Goal: Find contact information: Find contact information

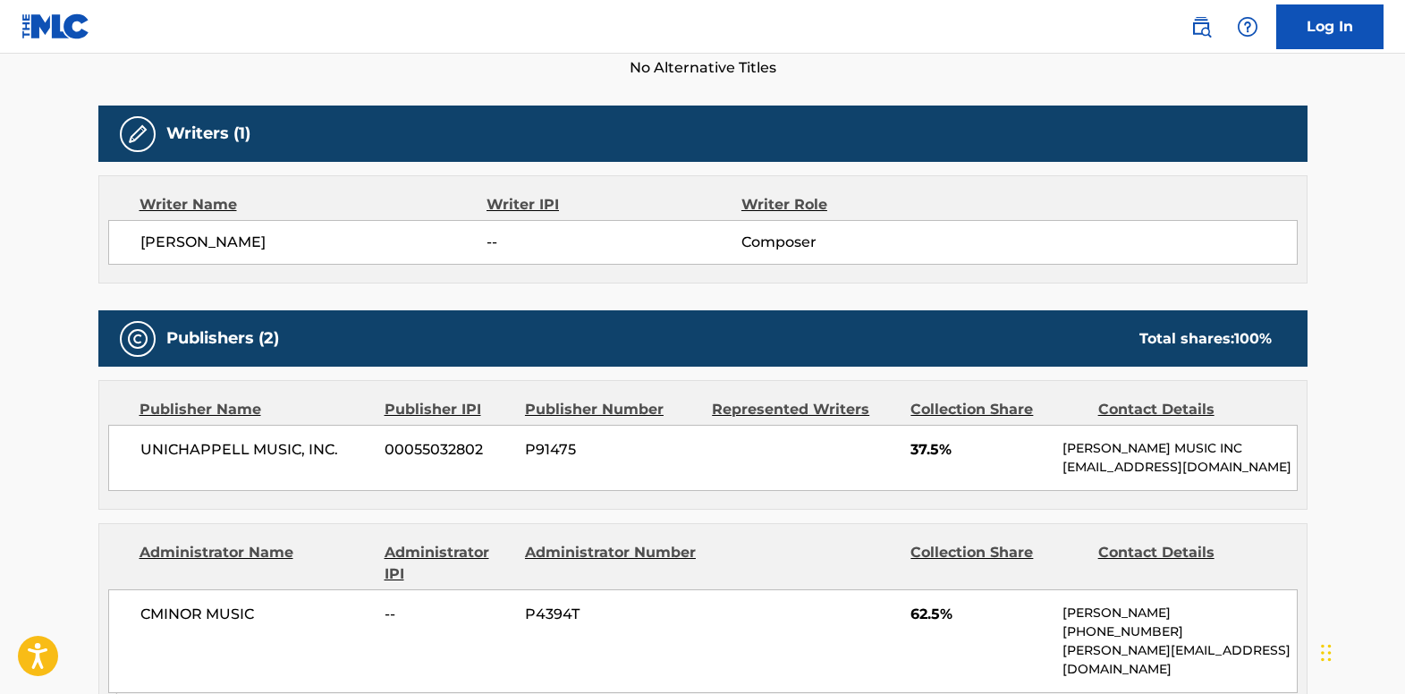
scroll to position [537, 0]
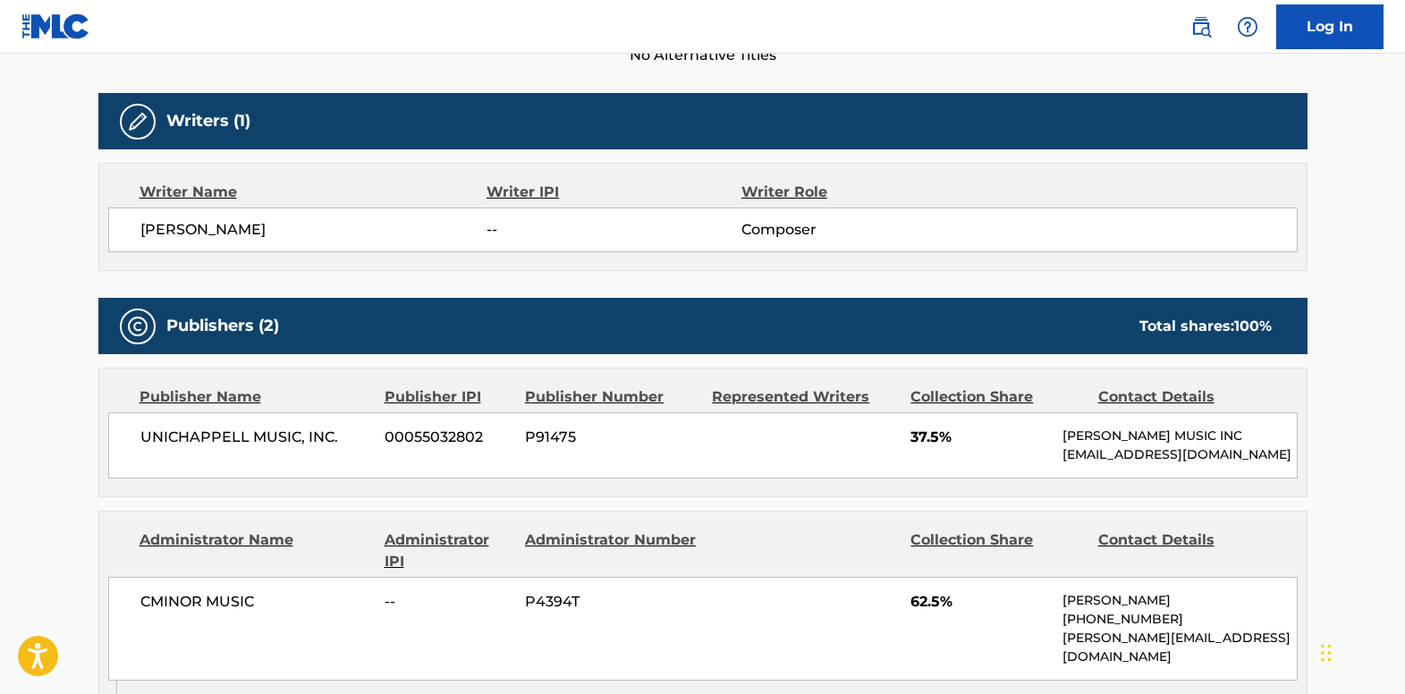
click at [1265, 654] on p "[PERSON_NAME][EMAIL_ADDRESS][DOMAIN_NAME]" at bounding box center [1178, 648] width 233 height 38
drag, startPoint x: 1261, startPoint y: 660, endPoint x: 1064, endPoint y: 675, distance: 197.3
click at [1064, 675] on div "CMINOR MUSIC -- P4394T 62.5% [PERSON_NAME] [PHONE_NUMBER] [PERSON_NAME][EMAIL_A…" at bounding box center [702, 629] width 1189 height 104
click at [1036, 613] on span "62.5%" at bounding box center [979, 601] width 139 height 21
drag, startPoint x: 1271, startPoint y: 652, endPoint x: 1060, endPoint y: 663, distance: 211.3
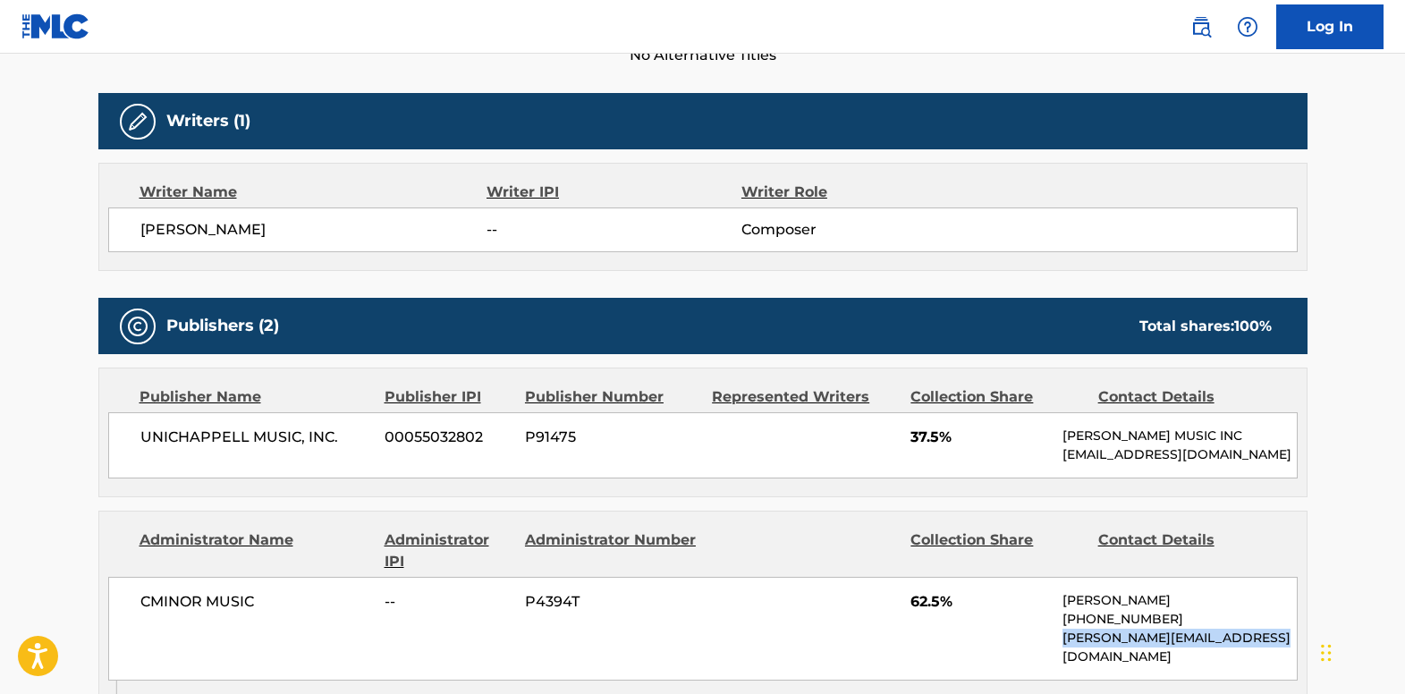
click at [1060, 663] on div "CMINOR MUSIC -- P4394T 62.5% [PERSON_NAME] [PHONE_NUMBER] [PERSON_NAME][EMAIL_A…" at bounding box center [702, 629] width 1189 height 104
drag, startPoint x: 1060, startPoint y: 663, endPoint x: 1076, endPoint y: 656, distance: 17.3
copy p "[PERSON_NAME][EMAIL_ADDRESS][DOMAIN_NAME]"
click at [583, 283] on div "Work Detail Member Work Identifier -- MLC Song Code G43520 ISWC T0702342866 Dur…" at bounding box center [702, 613] width 1209 height 1663
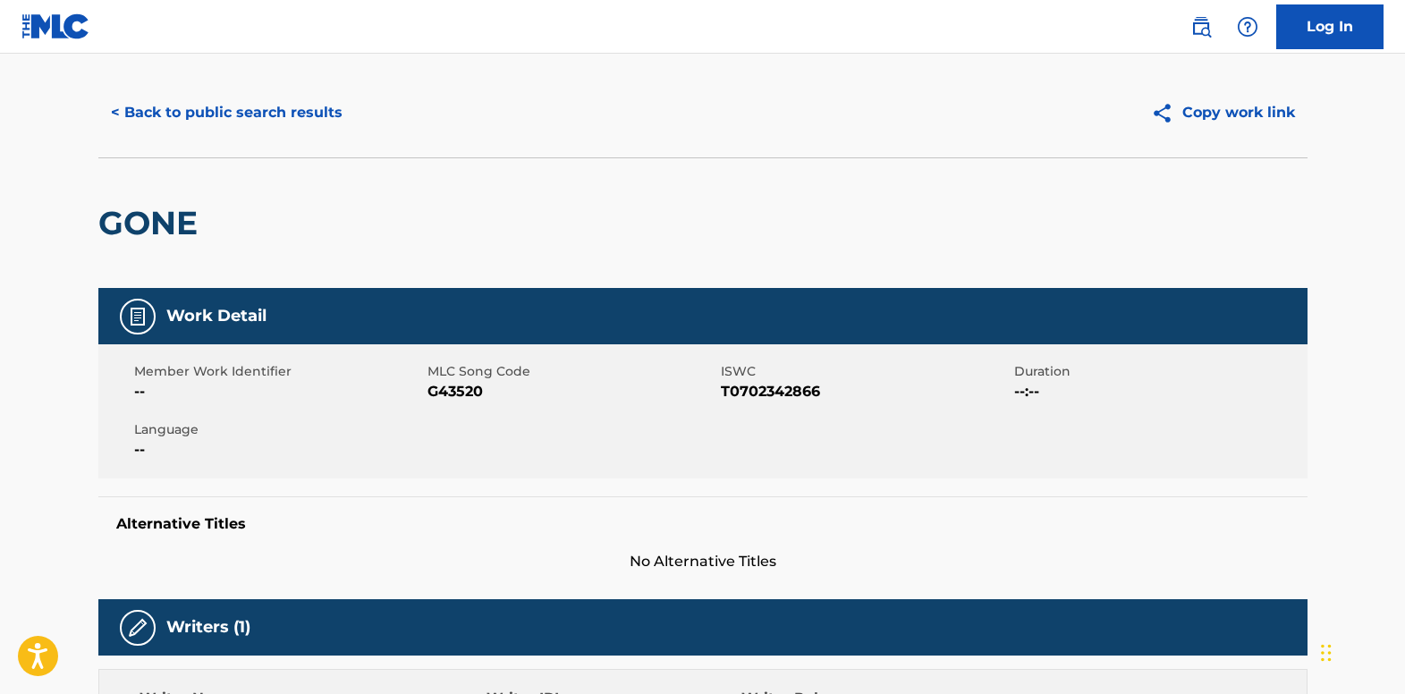
scroll to position [0, 0]
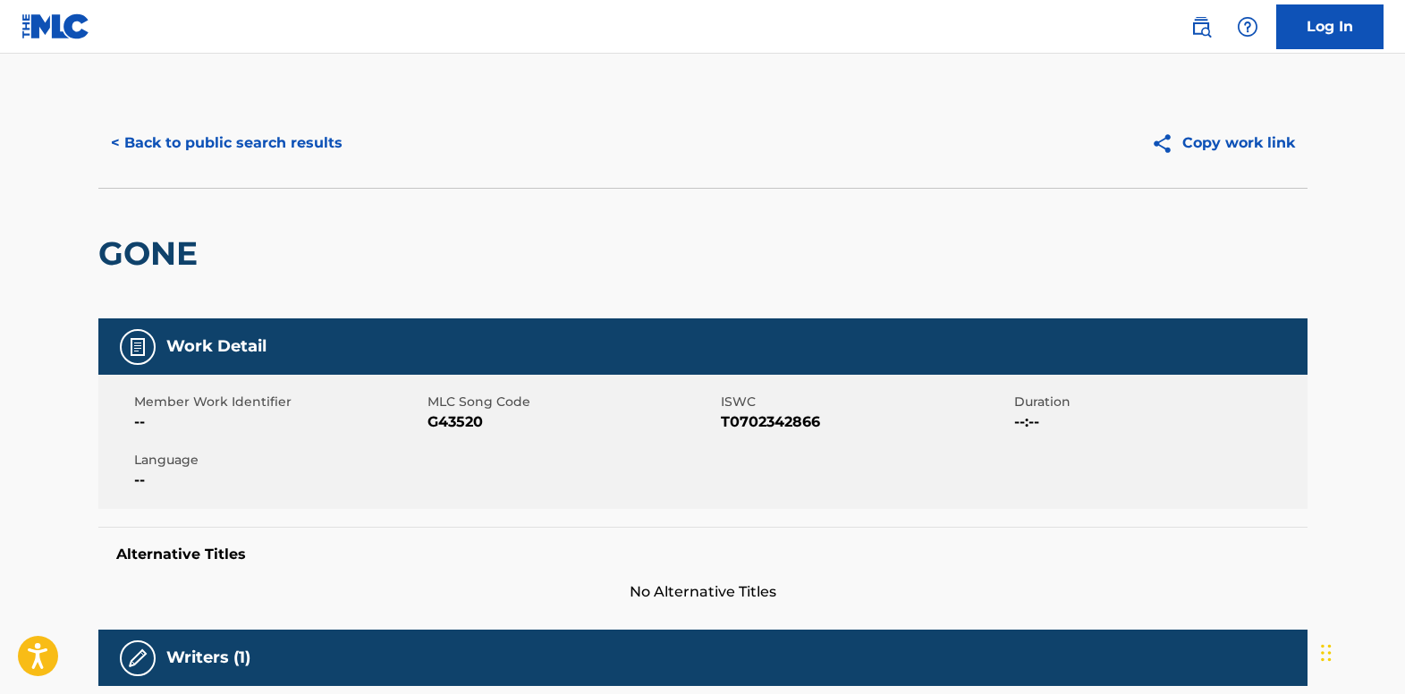
click at [208, 137] on button "< Back to public search results" at bounding box center [226, 143] width 257 height 45
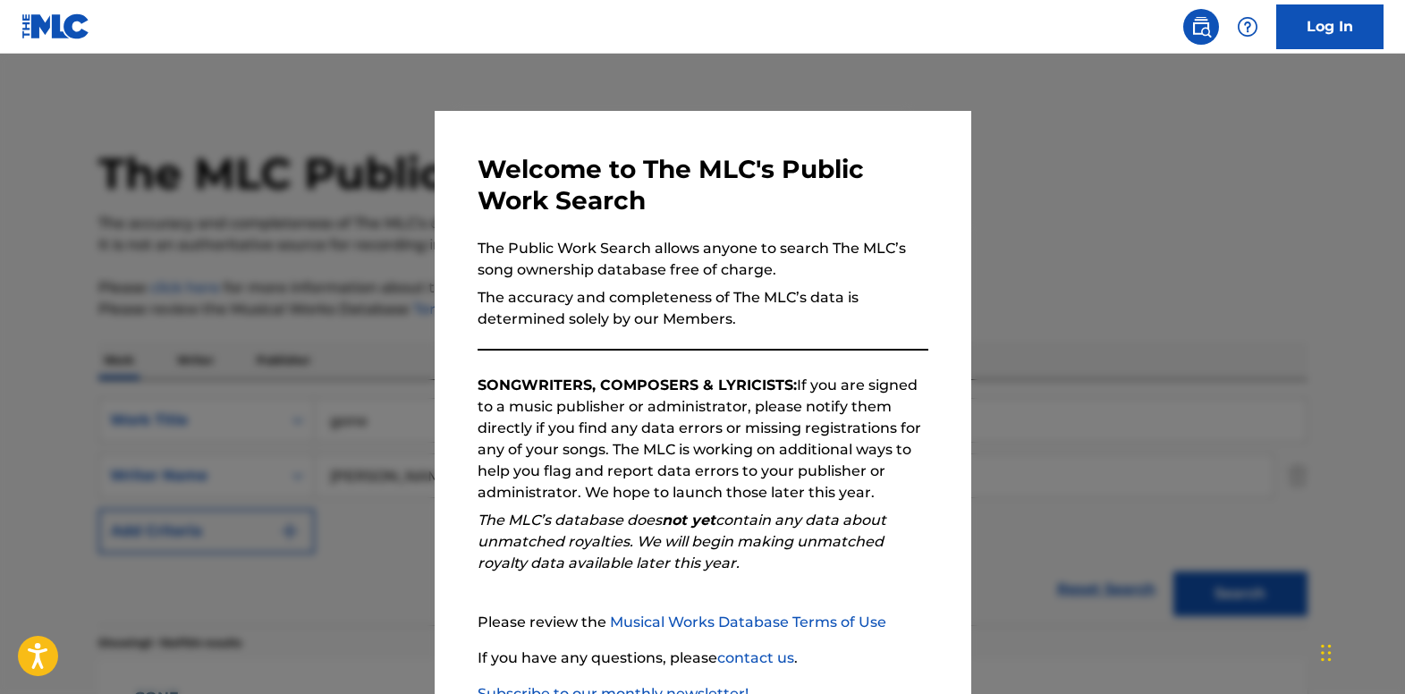
scroll to position [835, 0]
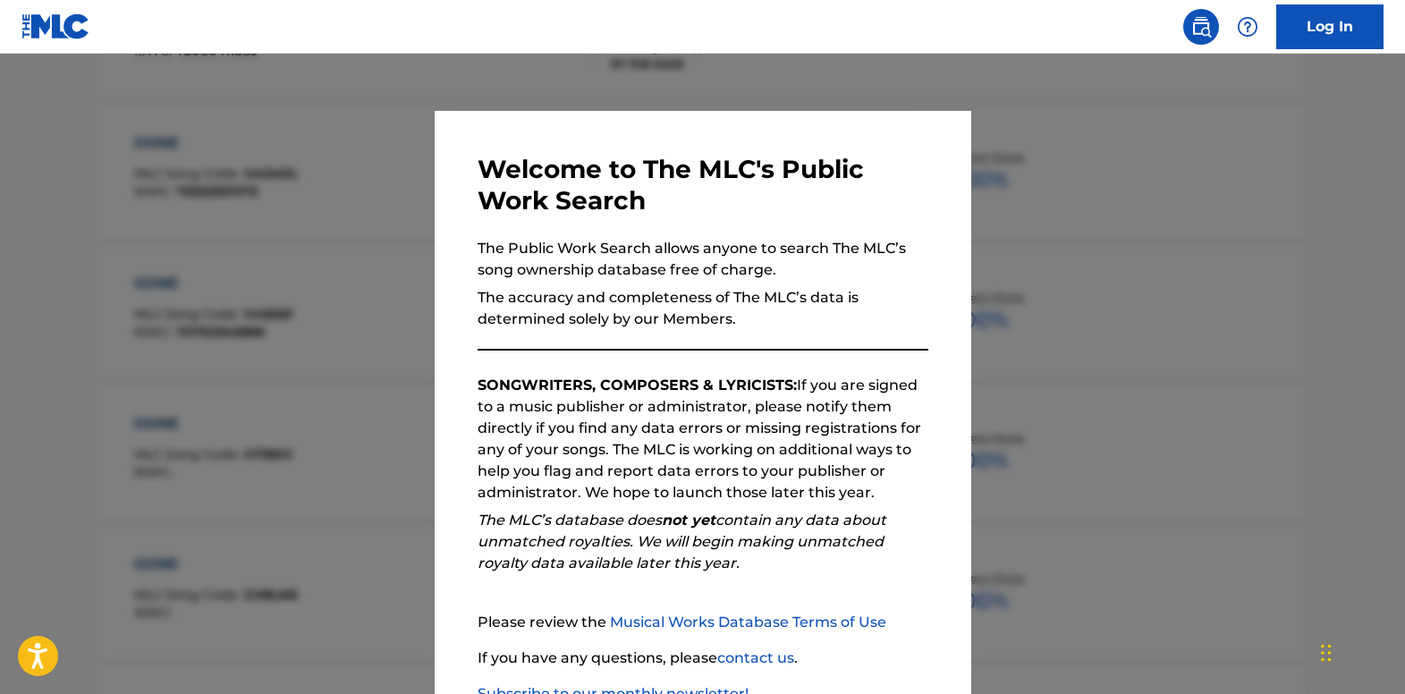
click at [287, 199] on div at bounding box center [702, 401] width 1405 height 694
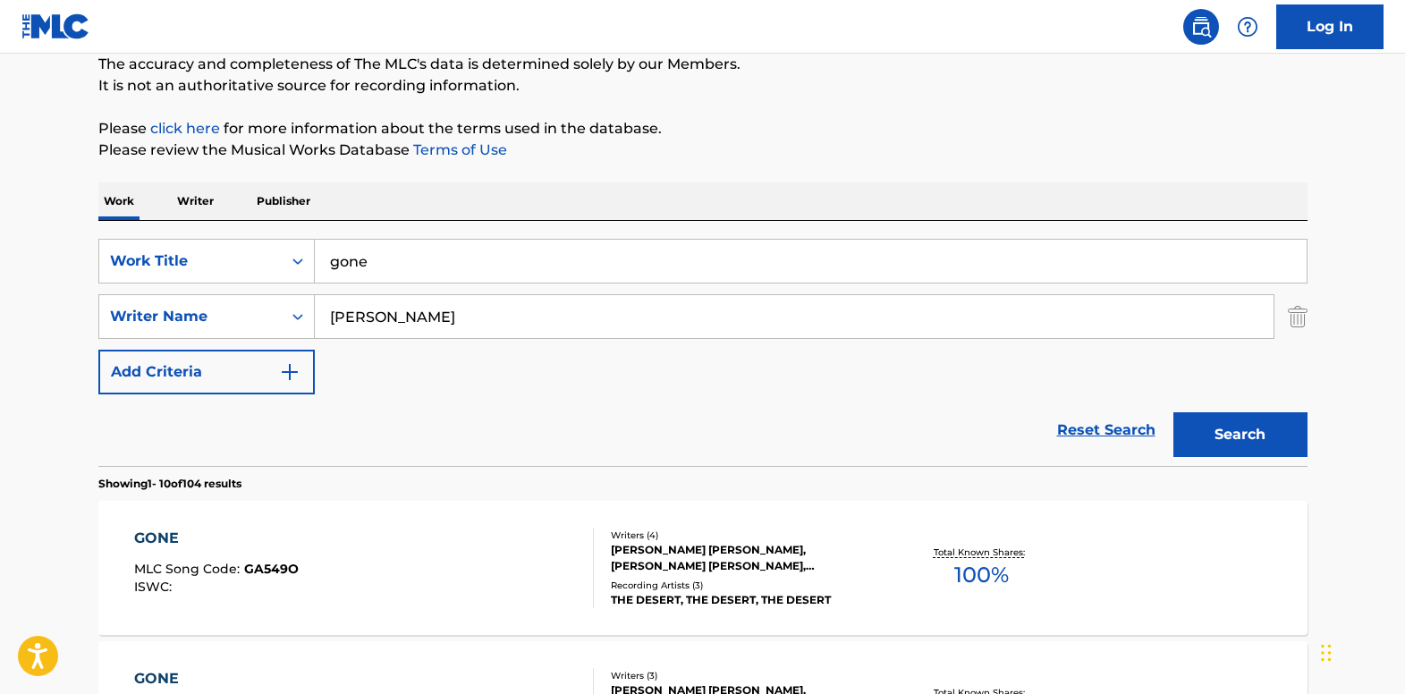
scroll to position [0, 0]
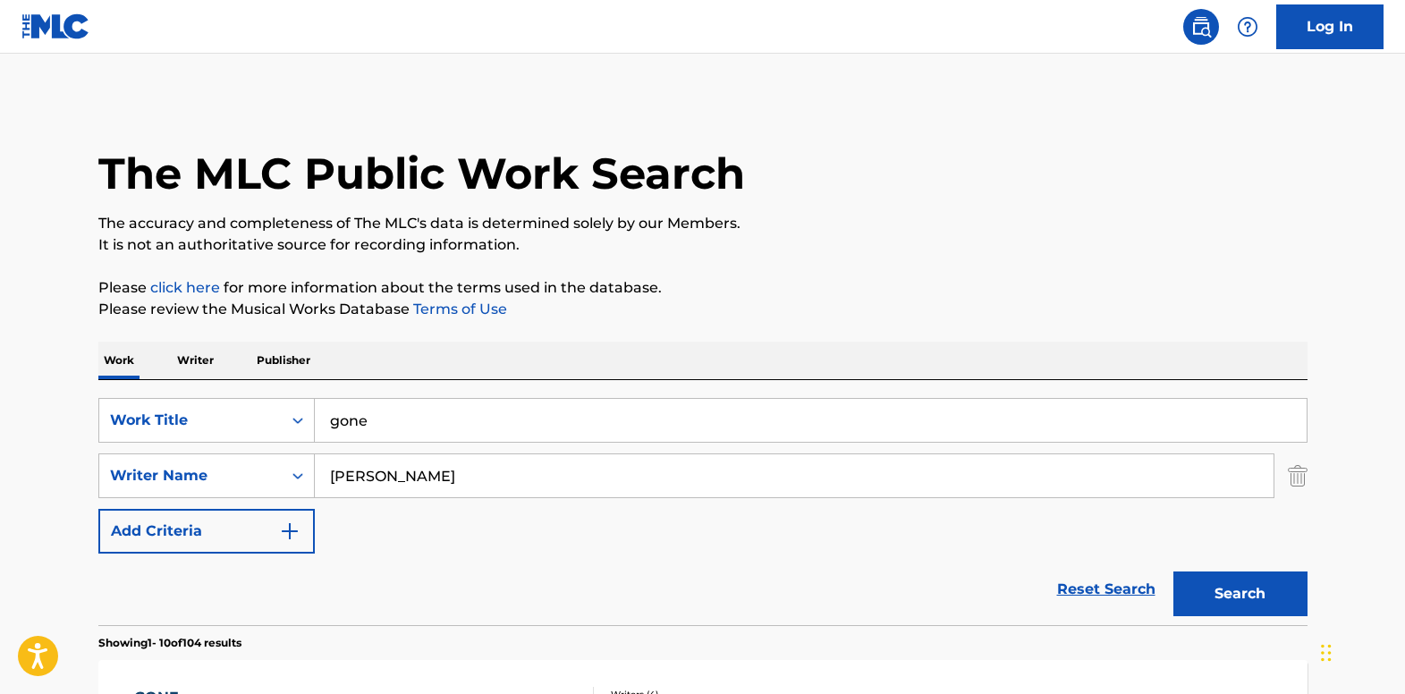
drag, startPoint x: 1298, startPoint y: 479, endPoint x: 1233, endPoint y: 468, distance: 66.3
click at [1298, 479] on img "Search Form" at bounding box center [1298, 475] width 20 height 45
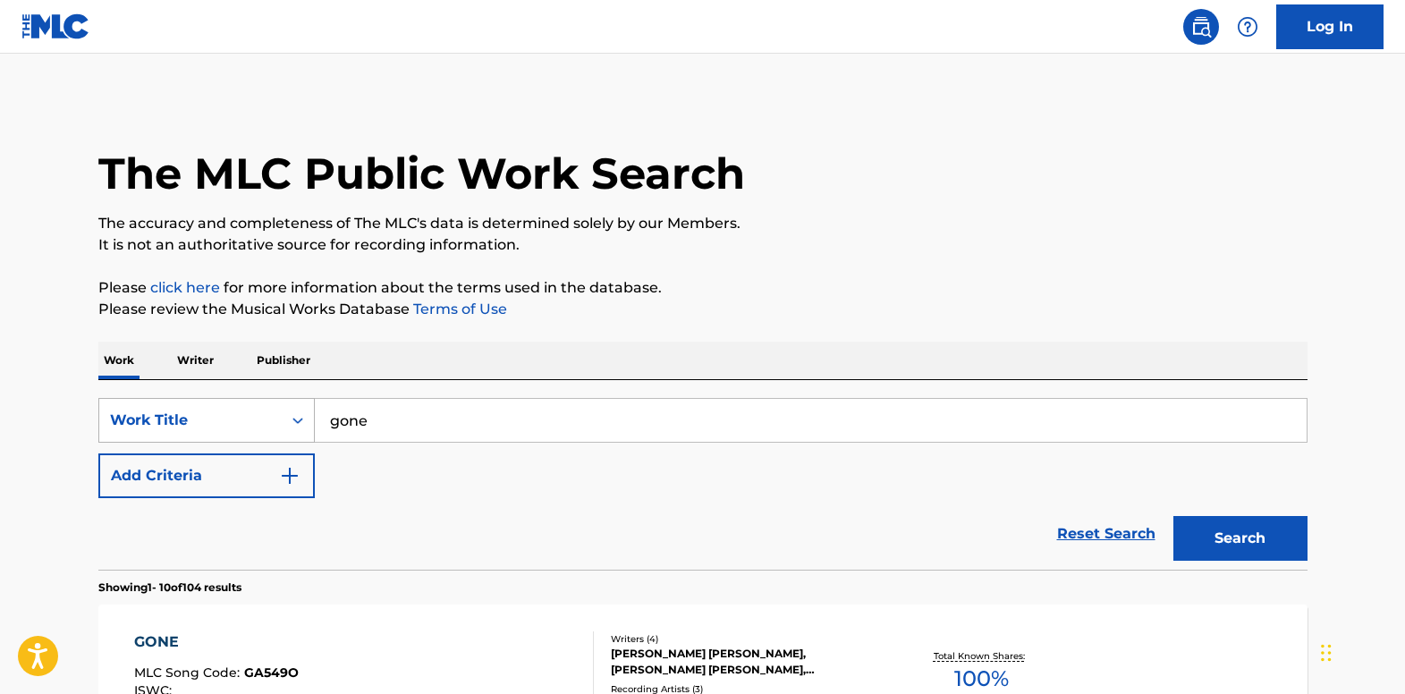
drag, startPoint x: 390, startPoint y: 423, endPoint x: 266, endPoint y: 408, distance: 125.2
click at [266, 408] on div "SearchWithCriteria0ef4ead2-5461-4a6b-a731-50e1598b3273 Work Title gone" at bounding box center [702, 420] width 1209 height 45
type input "lazy daisy music"
click at [289, 412] on icon "Search Form" at bounding box center [298, 420] width 18 height 18
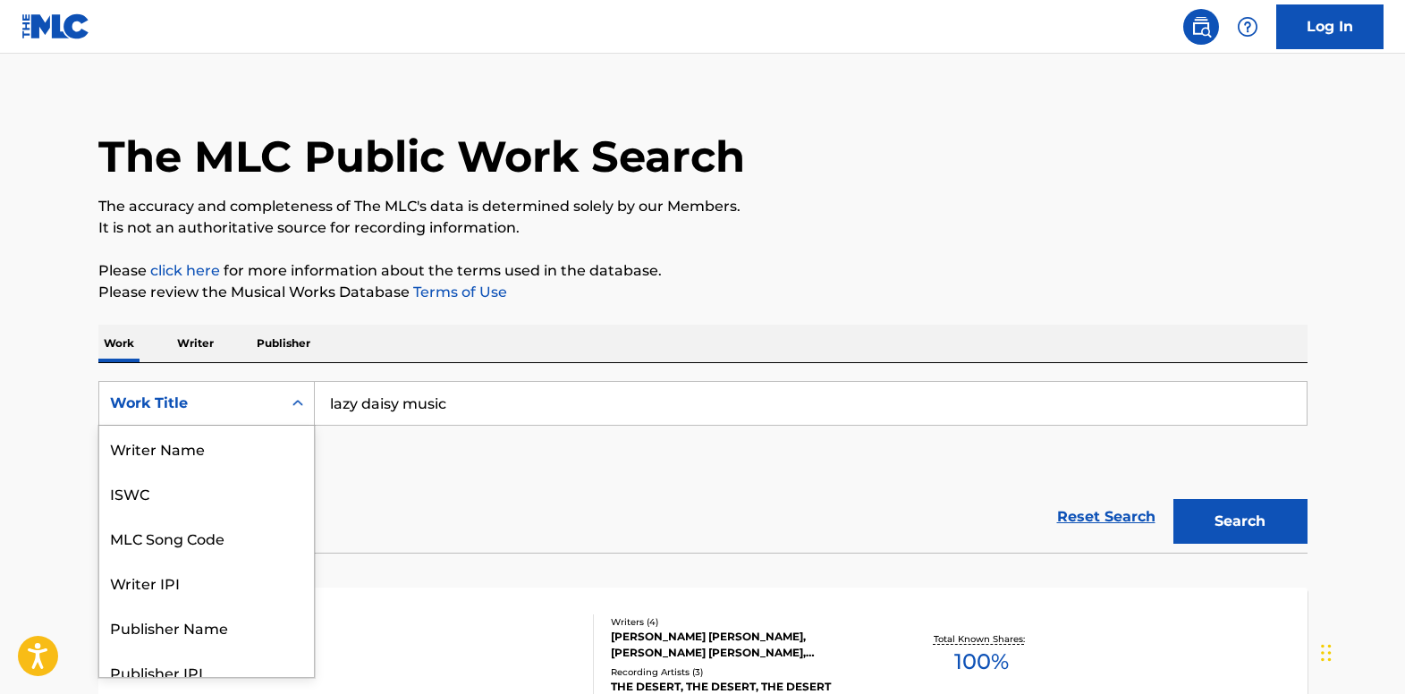
scroll to position [89, 0]
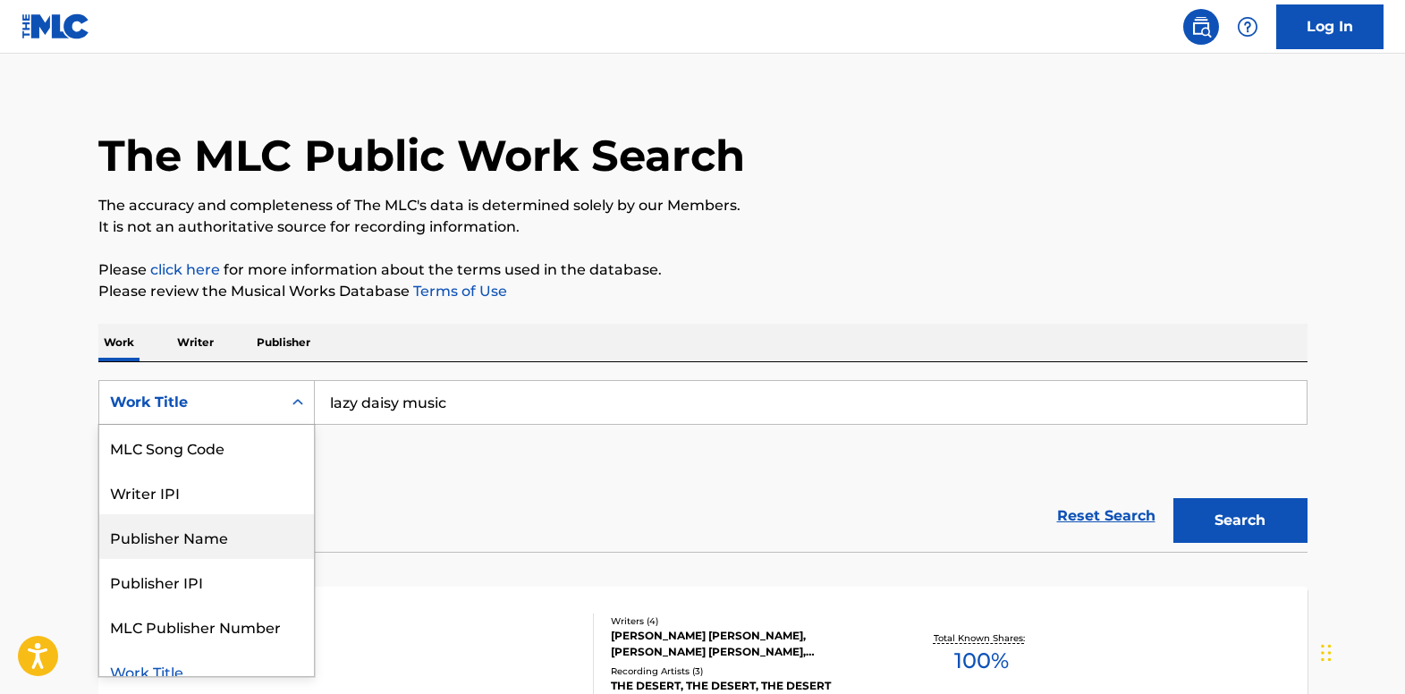
click at [279, 527] on div "Publisher Name" at bounding box center [206, 536] width 215 height 45
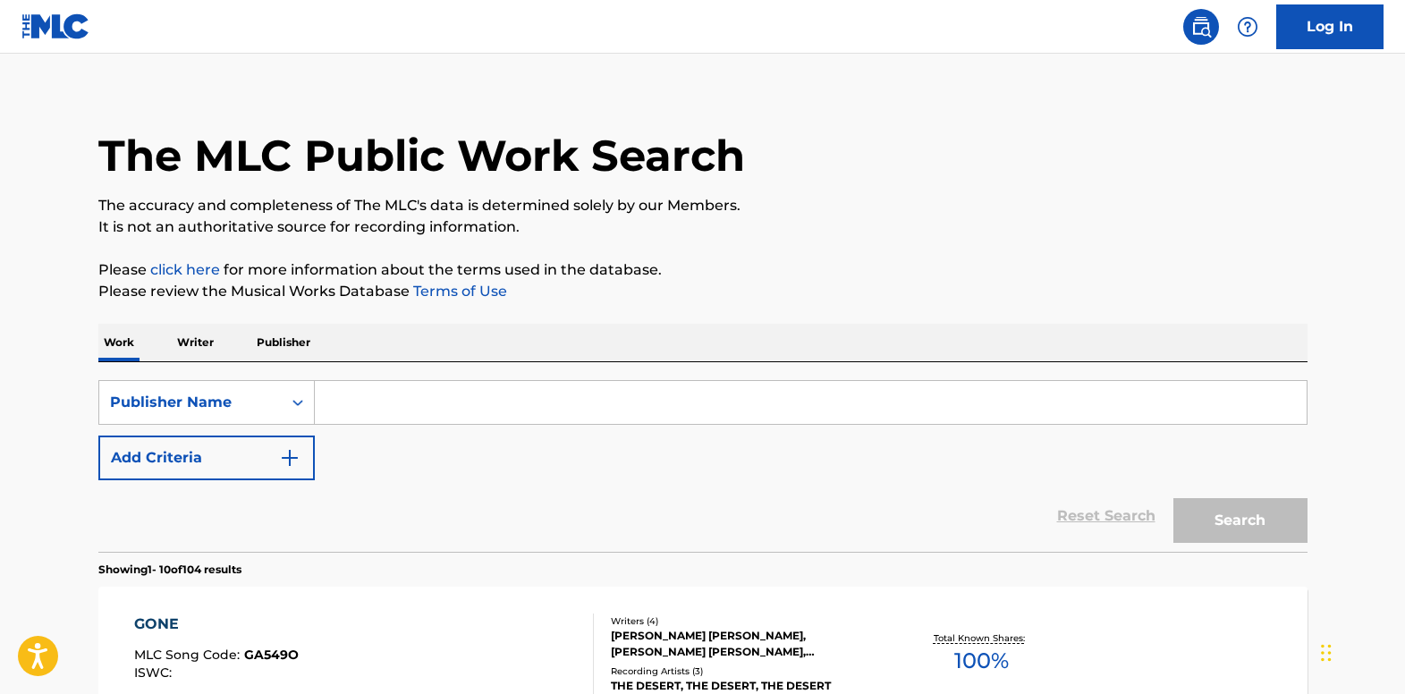
click at [806, 410] on input "Search Form" at bounding box center [811, 402] width 992 height 43
type input "lazy daisy music"
click at [1197, 503] on button "Search" at bounding box center [1240, 520] width 134 height 45
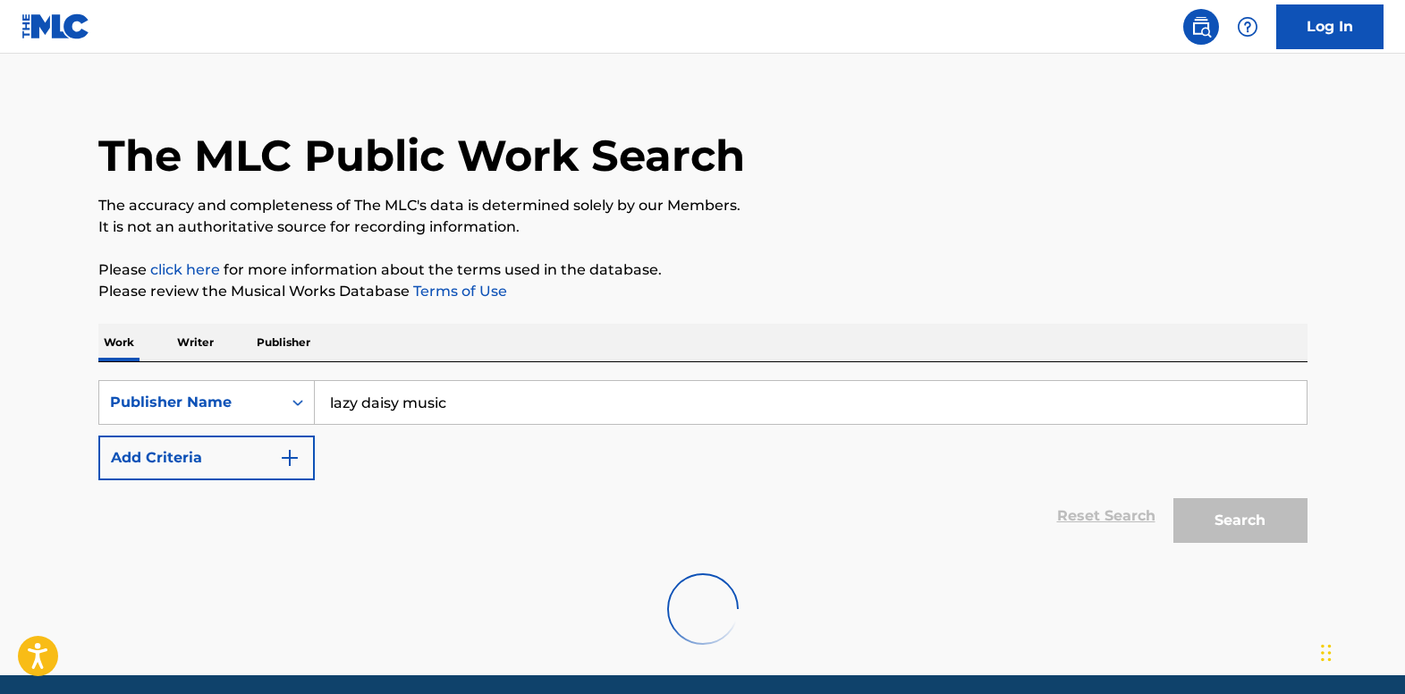
scroll to position [0, 0]
